Goal: Task Accomplishment & Management: Use online tool/utility

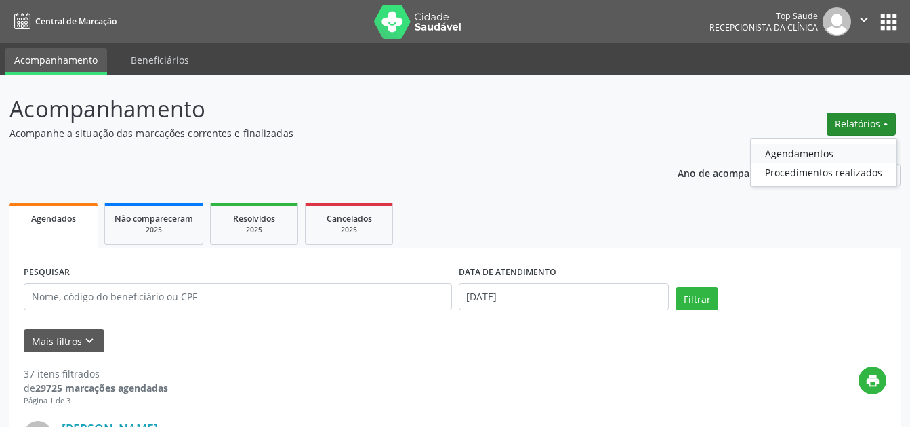
click at [811, 151] on link "Agendamentos" at bounding box center [824, 153] width 146 height 19
select select "7"
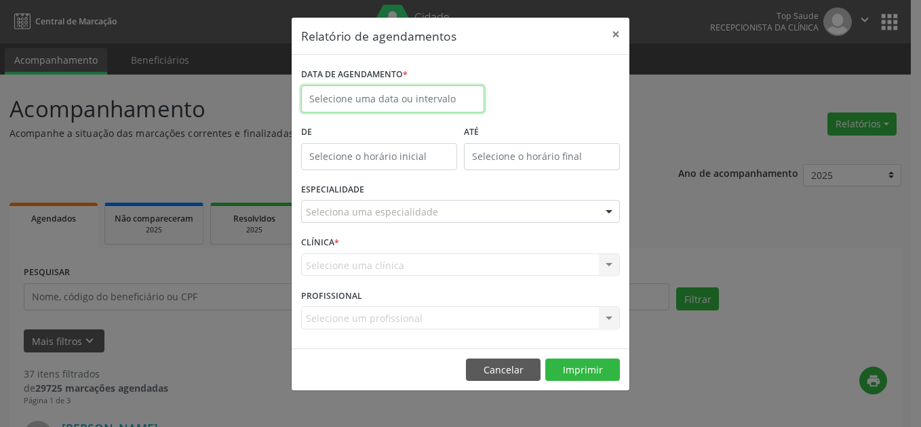
click at [429, 92] on input "text" at bounding box center [392, 98] width 183 height 27
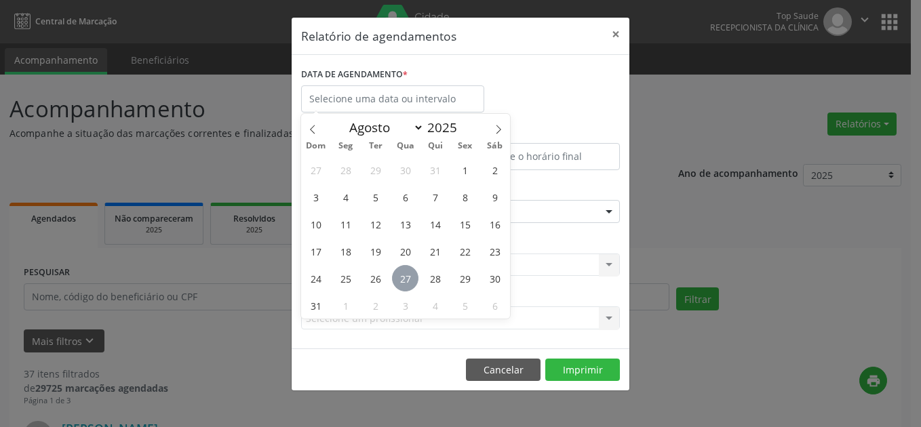
click at [397, 272] on span "27" at bounding box center [405, 278] width 26 height 26
type input "[DATE]"
click at [397, 272] on span "27" at bounding box center [405, 278] width 26 height 26
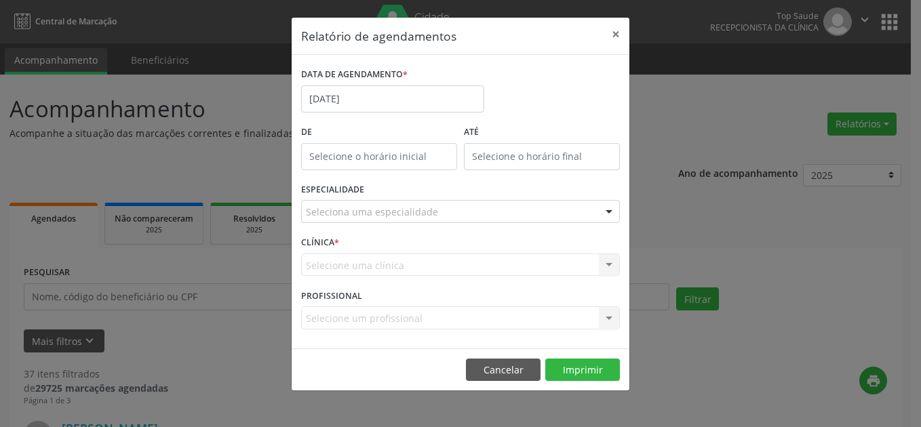
click at [434, 207] on div "Seleciona uma especialidade" at bounding box center [460, 211] width 319 height 23
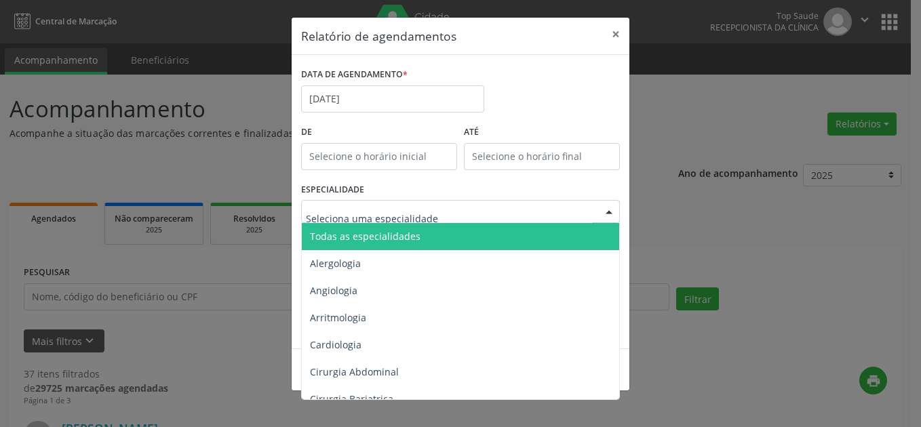
click at [425, 239] on span "Todas as especialidades" at bounding box center [461, 236] width 319 height 27
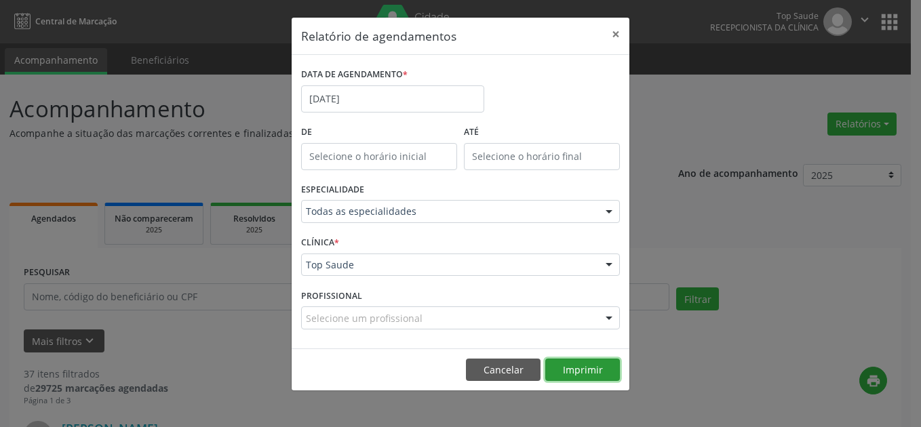
click at [578, 369] on button "Imprimir" at bounding box center [582, 370] width 75 height 23
click at [616, 33] on button "×" at bounding box center [615, 34] width 27 height 33
